Goal: Transaction & Acquisition: Book appointment/travel/reservation

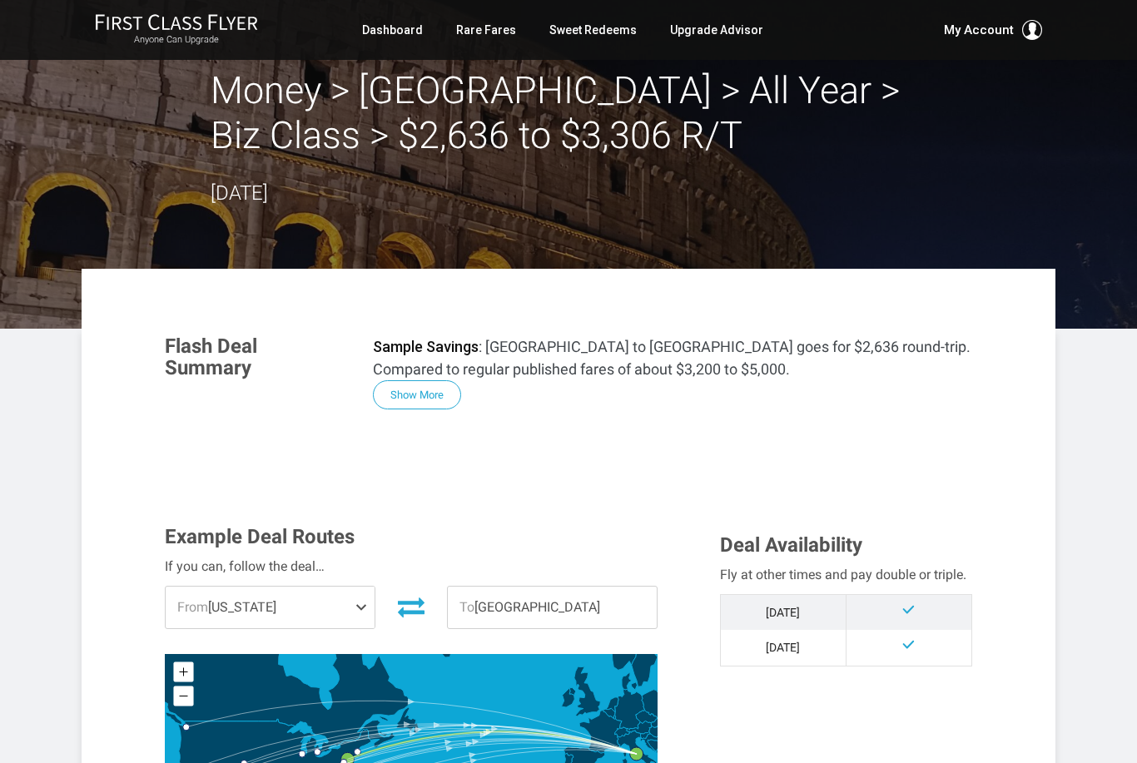
scroll to position [23, 0]
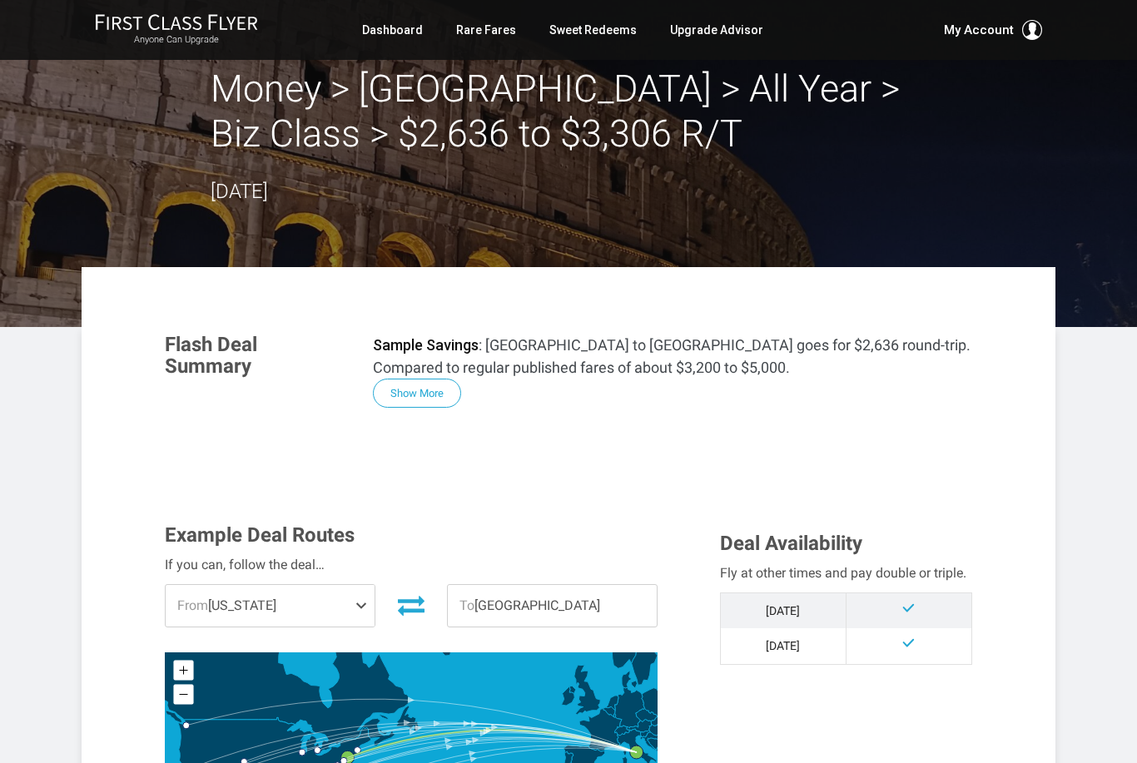
click at [501, 31] on link "Rare Fares" at bounding box center [486, 30] width 60 height 30
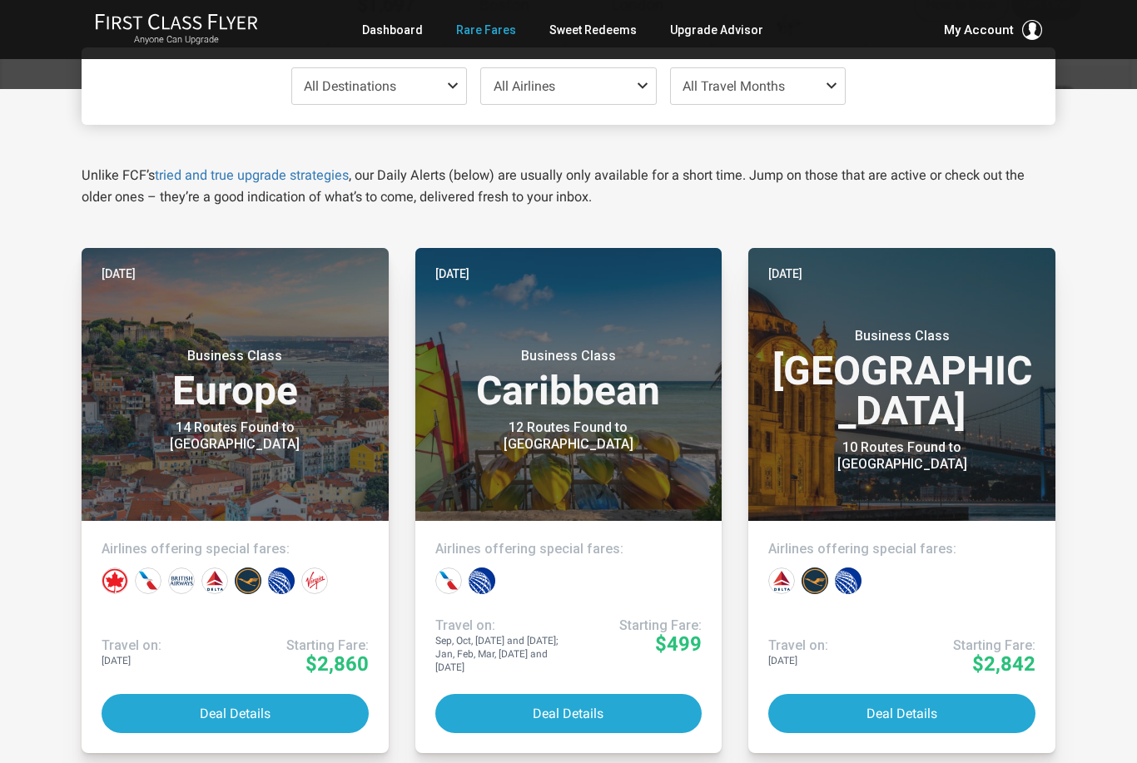
scroll to position [186, 0]
click at [247, 725] on button "Deal Details" at bounding box center [235, 713] width 267 height 39
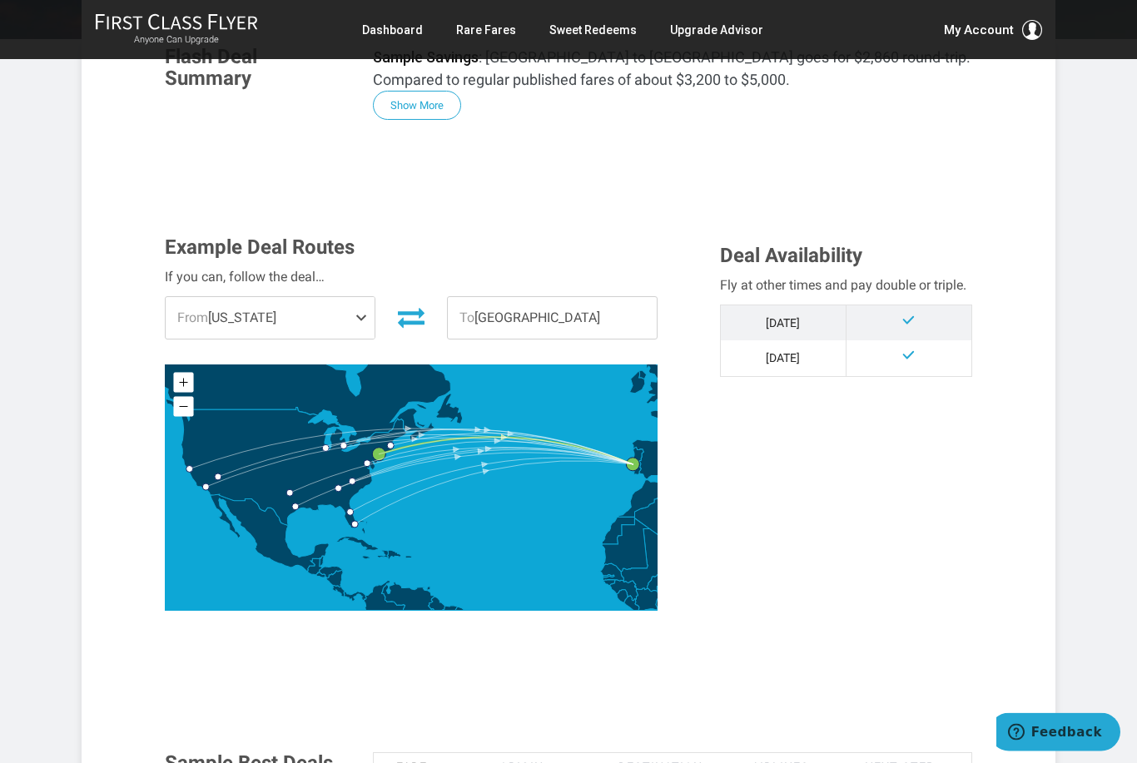
scroll to position [342, 0]
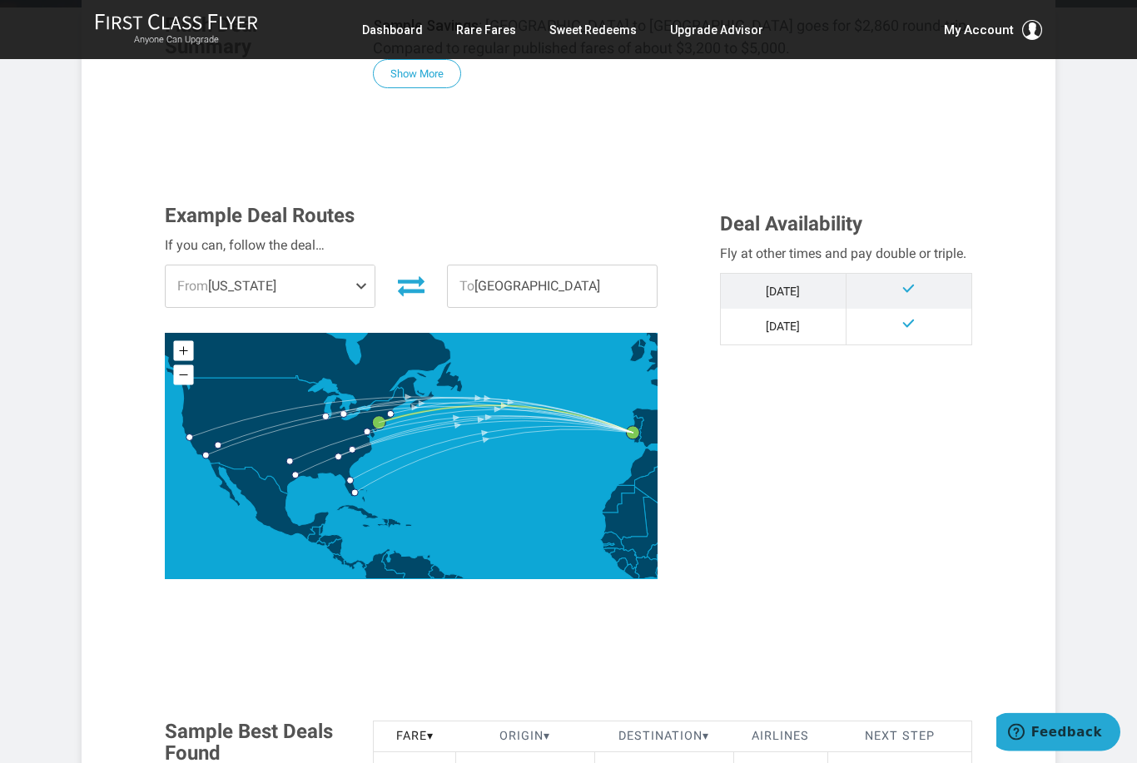
click at [373, 282] on span at bounding box center [364, 287] width 20 height 42
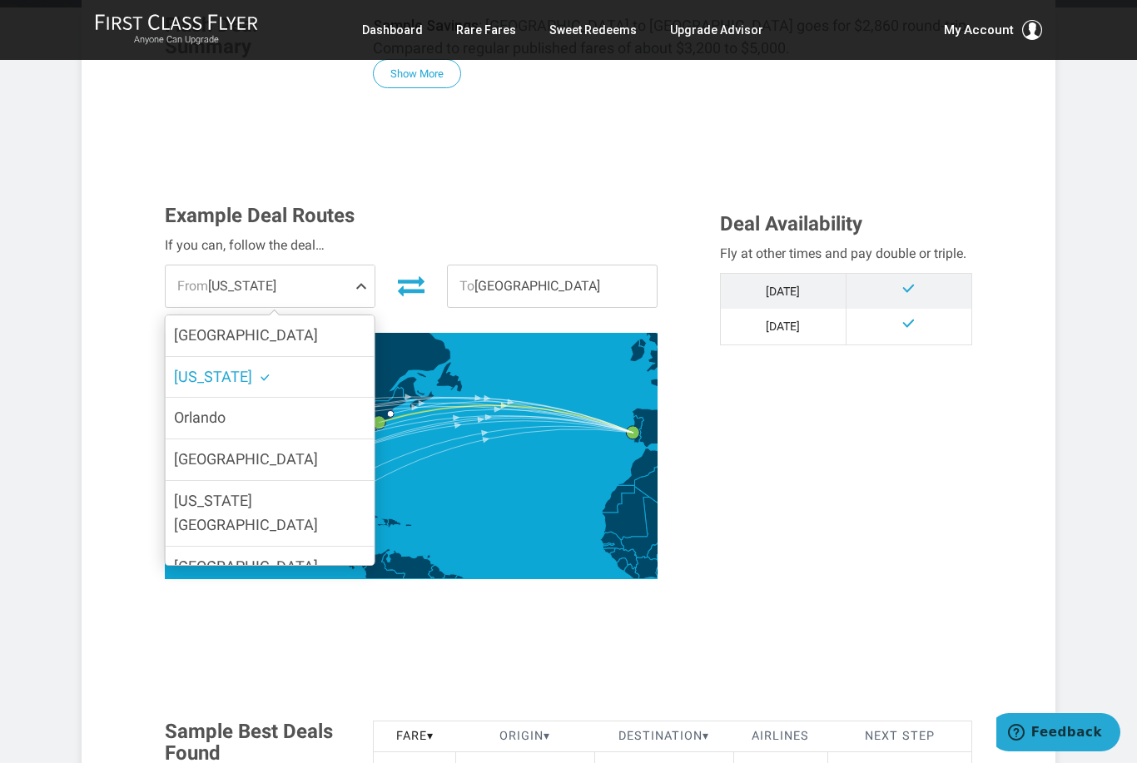
click at [313, 459] on label "[GEOGRAPHIC_DATA]" at bounding box center [270, 459] width 209 height 41
click at [0, 0] on input "[GEOGRAPHIC_DATA]" at bounding box center [0, 0] width 0 height 0
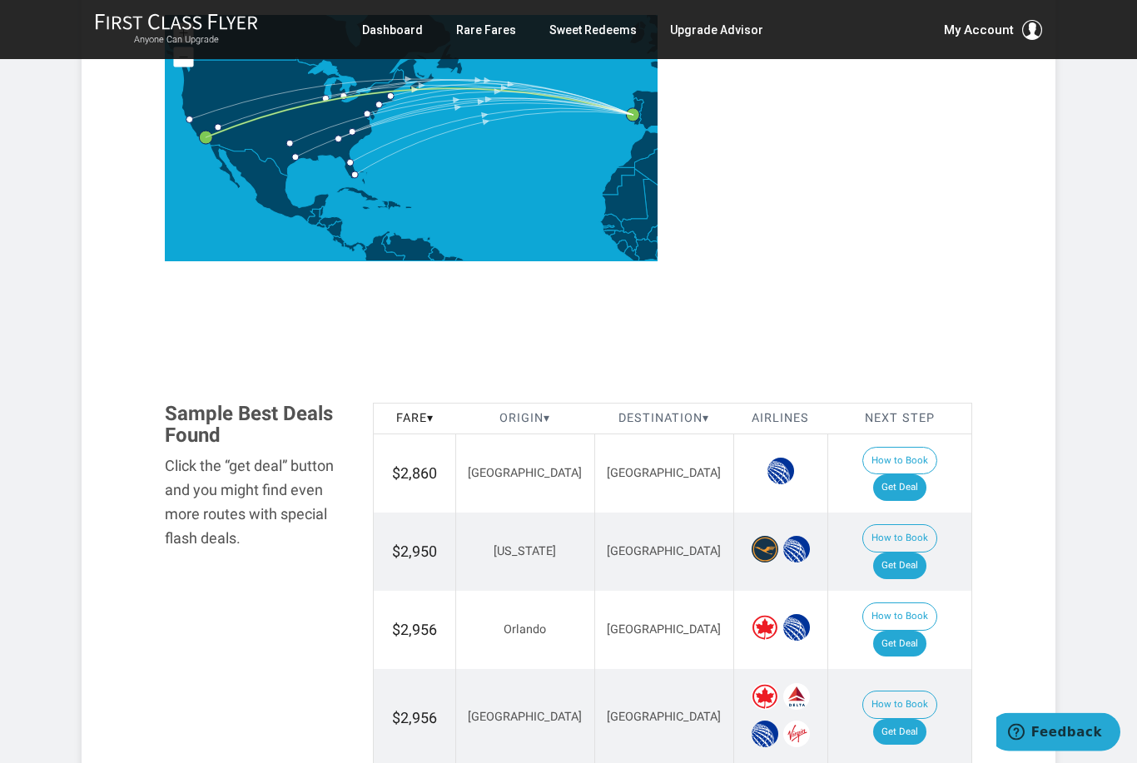
scroll to position [661, 0]
click at [923, 719] on link "Get Deal" at bounding box center [899, 732] width 53 height 27
